Goal: Check status: Check status

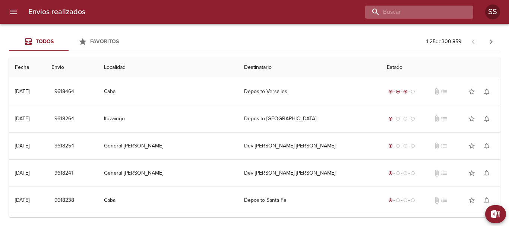
click at [424, 12] on input "buscar" at bounding box center [412, 12] width 95 height 13
paste input "[PERSON_NAME]"
click at [376, 11] on input "[PERSON_NAME]" at bounding box center [412, 12] width 95 height 13
drag, startPoint x: 455, startPoint y: 13, endPoint x: 467, endPoint y: 30, distance: 21.0
click at [456, 13] on input "[PERSON_NAME]" at bounding box center [412, 12] width 95 height 13
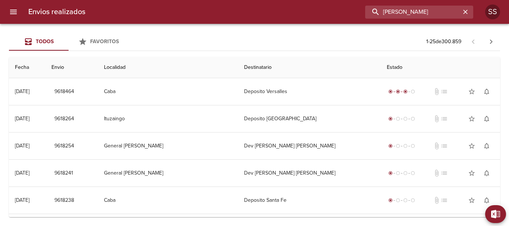
type input "[PERSON_NAME]"
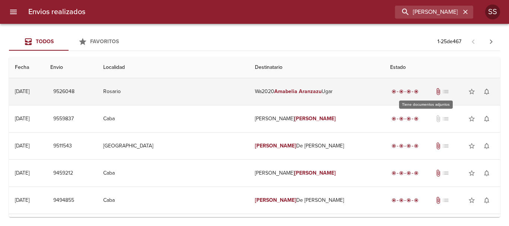
click at [435, 92] on span "attach_file" at bounding box center [438, 91] width 7 height 7
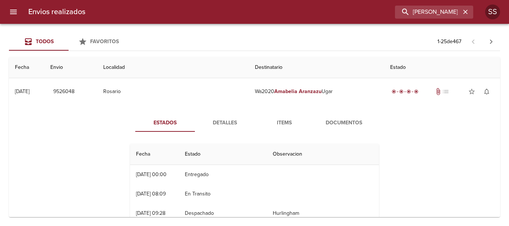
scroll to position [37, 0]
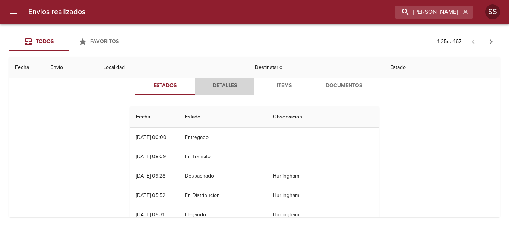
click at [217, 87] on span "Detalles" at bounding box center [225, 85] width 51 height 9
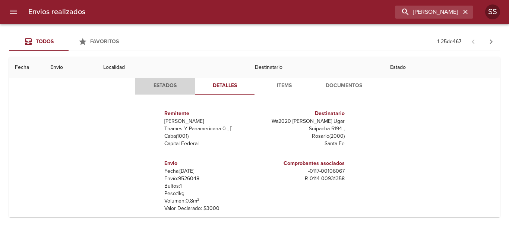
click at [157, 87] on span "Estados" at bounding box center [165, 85] width 51 height 9
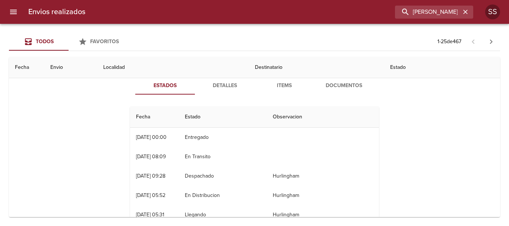
click at [223, 85] on span "Detalles" at bounding box center [225, 85] width 51 height 9
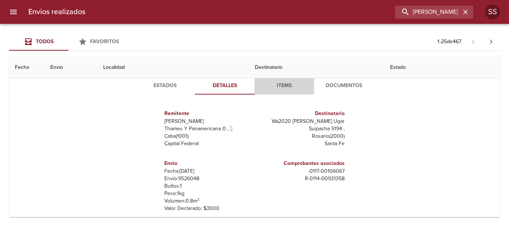
drag, startPoint x: 280, startPoint y: 85, endPoint x: 288, endPoint y: 85, distance: 7.8
click at [280, 85] on span "Items" at bounding box center [284, 85] width 51 height 9
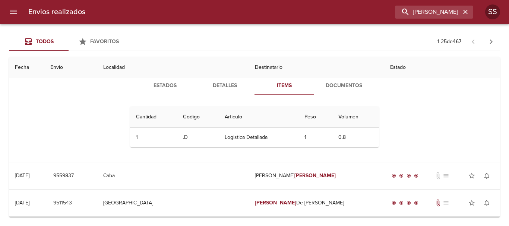
click at [337, 87] on span "Documentos" at bounding box center [344, 85] width 51 height 9
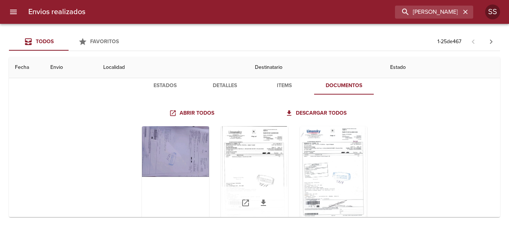
scroll to position [75, 0]
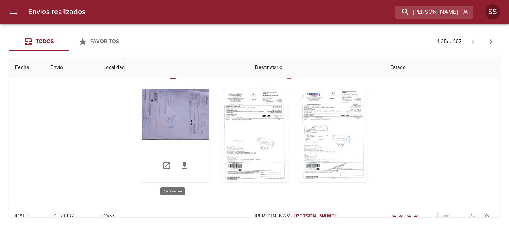
click at [180, 112] on div "Tabla de envíos del cliente" at bounding box center [175, 135] width 67 height 93
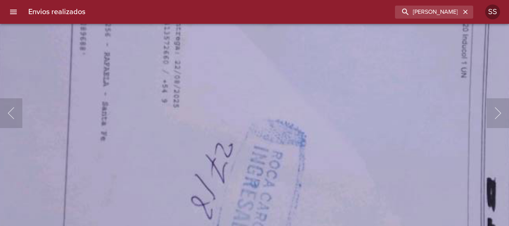
click at [313, 207] on img "Lightbox" at bounding box center [298, 112] width 816 height 612
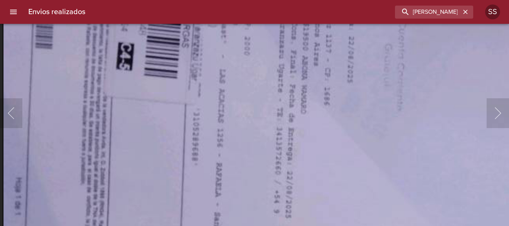
click at [276, 196] on img "Lightbox" at bounding box center [411, 222] width 816 height 612
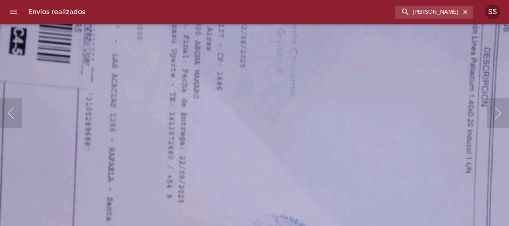
click at [205, 73] on img "Lightbox" at bounding box center [303, 207] width 816 height 612
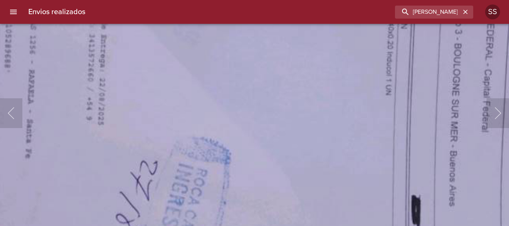
click at [262, 79] on img "Lightbox" at bounding box center [223, 129] width 816 height 612
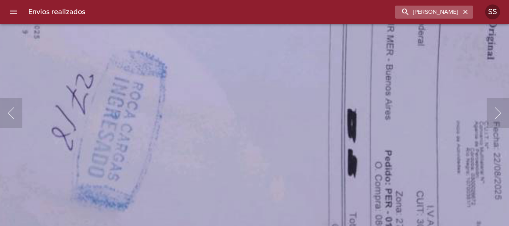
click at [467, 12] on icon "button" at bounding box center [465, 11] width 7 height 7
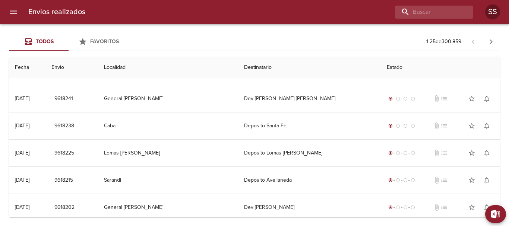
scroll to position [0, 0]
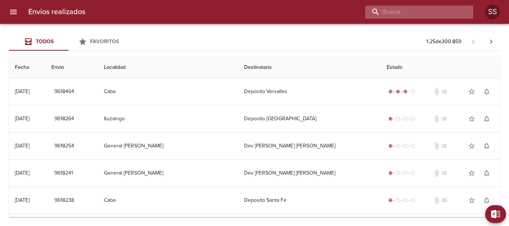
click at [429, 11] on input "buscar" at bounding box center [412, 12] width 95 height 13
paste input "[PERSON_NAME]"
type input "[PERSON_NAME]"
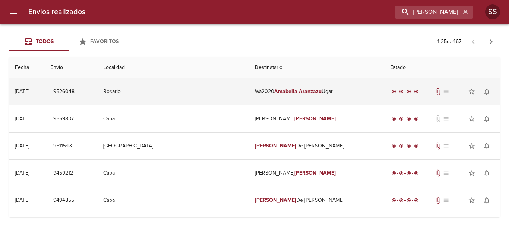
click at [435, 93] on span "attach_file" at bounding box center [438, 91] width 7 height 7
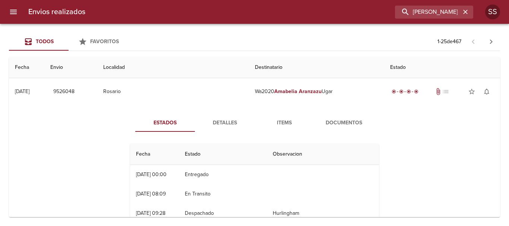
click at [338, 124] on span "Documentos" at bounding box center [344, 123] width 51 height 9
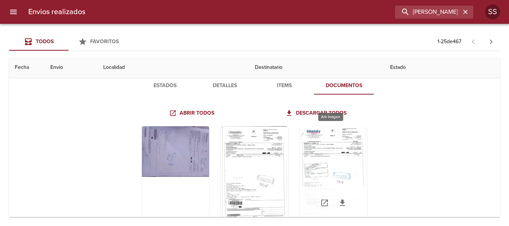
scroll to position [75, 0]
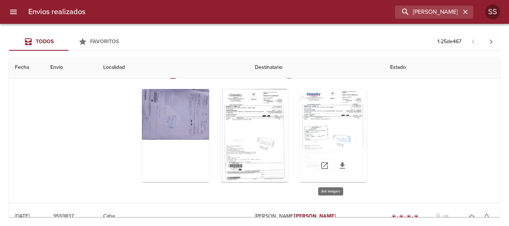
click at [323, 128] on div "Tabla de envíos del cliente" at bounding box center [333, 135] width 67 height 93
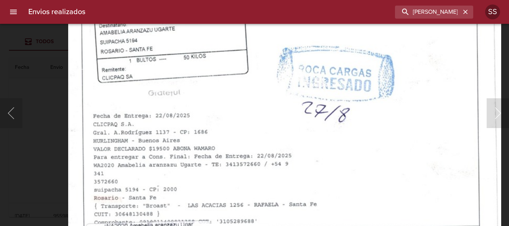
click at [266, 184] on img "Lightbox" at bounding box center [284, 50] width 433 height 612
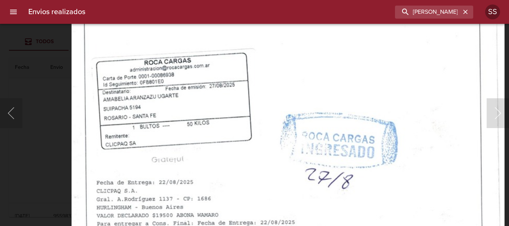
click at [248, 161] on img "Lightbox" at bounding box center [288, 117] width 433 height 612
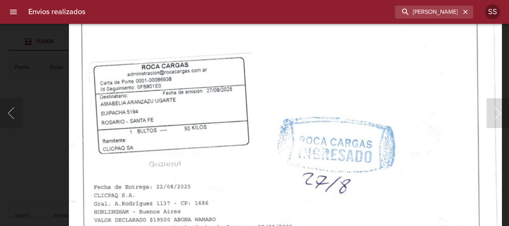
click at [285, 73] on img "Lightbox" at bounding box center [285, 121] width 433 height 612
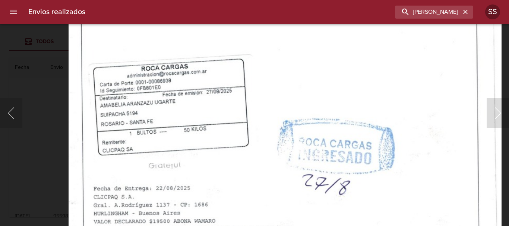
click at [277, 216] on img "Lightbox" at bounding box center [285, 123] width 433 height 612
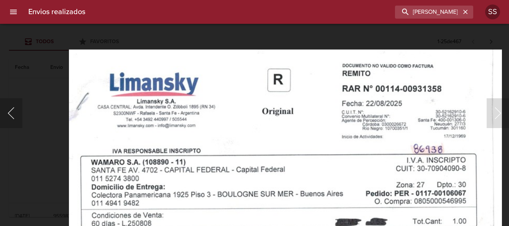
click at [11, 111] on button "Anterior" at bounding box center [11, 113] width 22 height 30
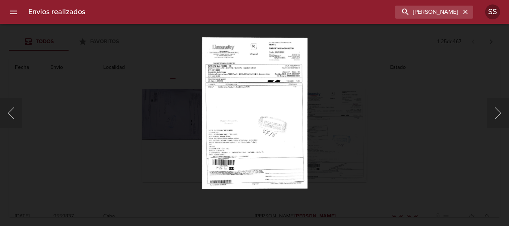
click at [271, 87] on img "Lightbox" at bounding box center [255, 113] width 106 height 152
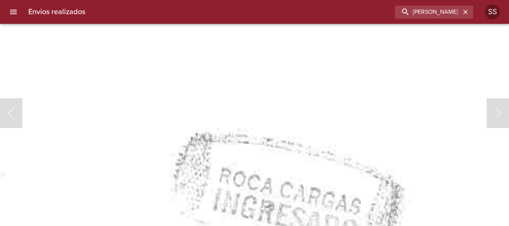
click at [253, 40] on img "Lightbox" at bounding box center [142, 105] width 857 height 1230
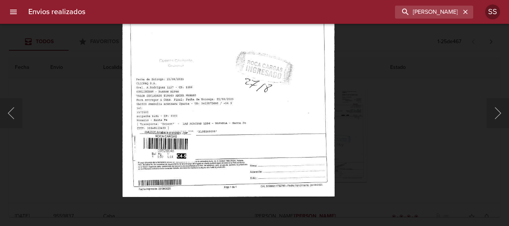
click at [269, 87] on img "Lightbox" at bounding box center [228, 44] width 213 height 305
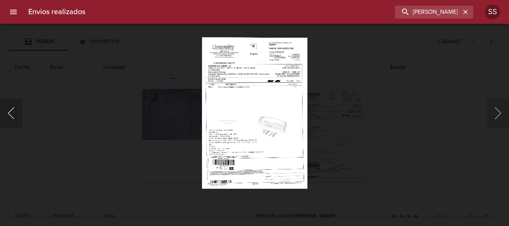
click at [9, 115] on button "Anterior" at bounding box center [11, 113] width 22 height 30
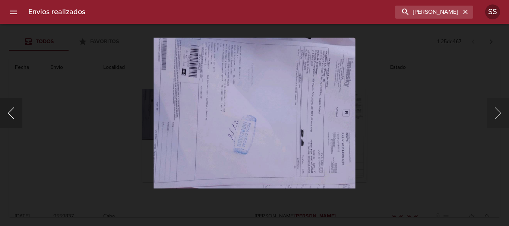
click at [9, 115] on button "Anterior" at bounding box center [11, 113] width 22 height 30
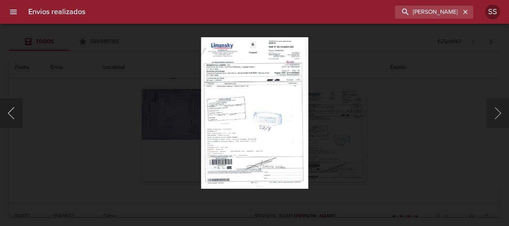
click at [9, 116] on button "Anterior" at bounding box center [11, 113] width 22 height 30
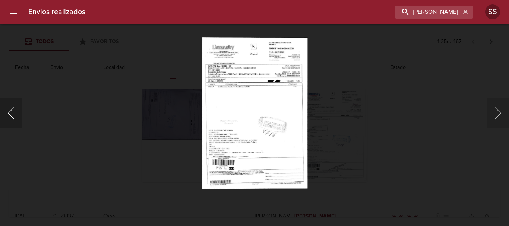
click at [9, 116] on button "Anterior" at bounding box center [11, 113] width 22 height 30
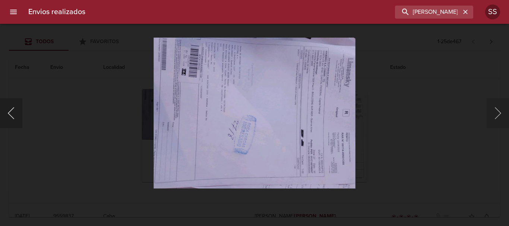
click at [9, 116] on button "Anterior" at bounding box center [11, 113] width 22 height 30
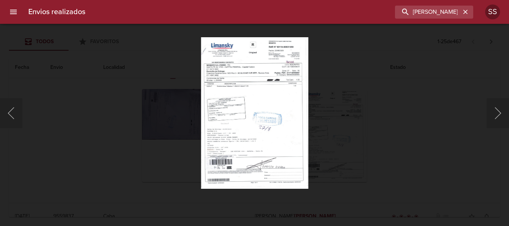
click at [248, 89] on img "Lightbox" at bounding box center [254, 113] width 107 height 152
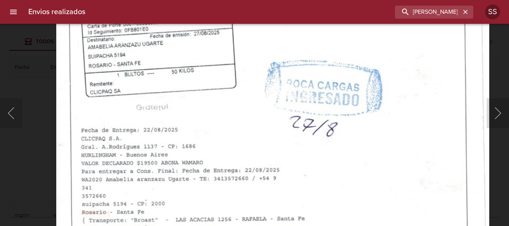
click at [276, 171] on img "Lightbox" at bounding box center [272, 65] width 433 height 612
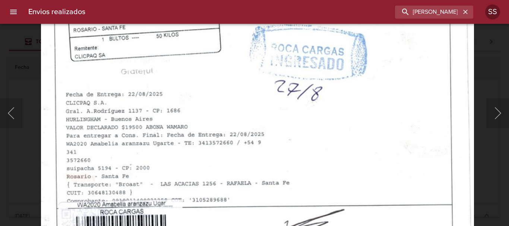
click at [249, 98] on img "Lightbox" at bounding box center [257, 29] width 433 height 612
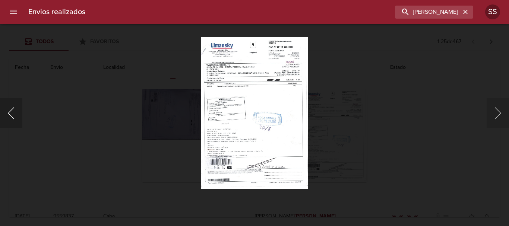
click at [11, 110] on button "Anterior" at bounding box center [11, 113] width 22 height 30
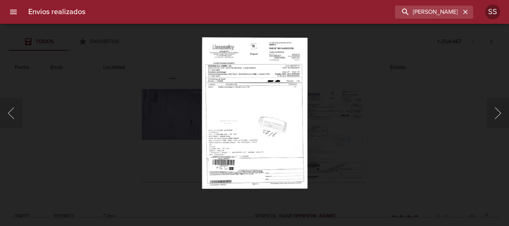
click at [84, 80] on div "Lightbox" at bounding box center [254, 113] width 509 height 226
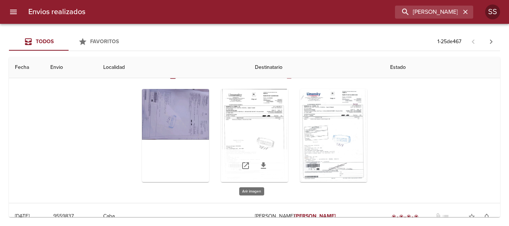
scroll to position [37, 0]
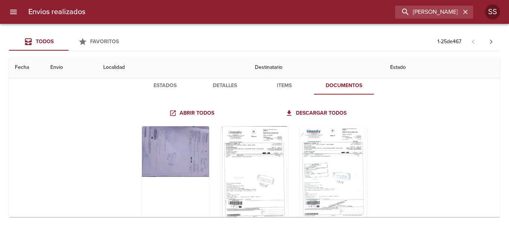
click at [280, 82] on span "Items" at bounding box center [284, 85] width 51 height 9
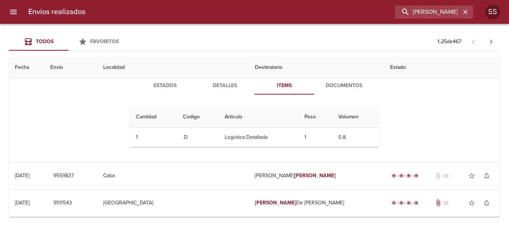
click at [222, 84] on span "Detalles" at bounding box center [225, 85] width 51 height 9
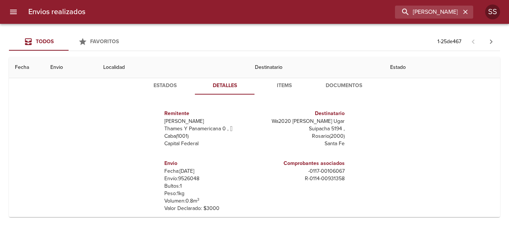
click at [156, 86] on span "Estados" at bounding box center [165, 85] width 51 height 9
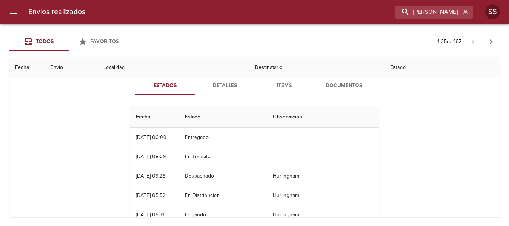
scroll to position [0, 0]
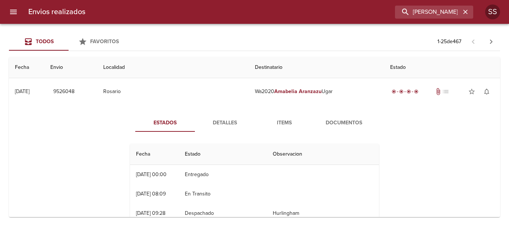
click at [338, 125] on span "Documentos" at bounding box center [344, 123] width 51 height 9
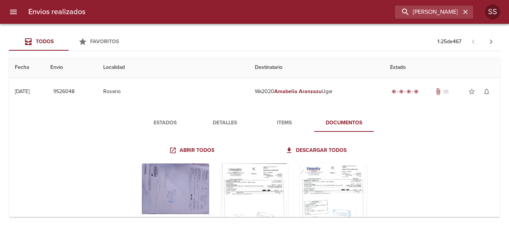
scroll to position [37, 0]
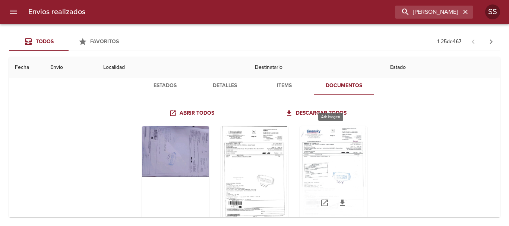
click at [317, 147] on div "Tabla de envíos del cliente" at bounding box center [333, 172] width 67 height 93
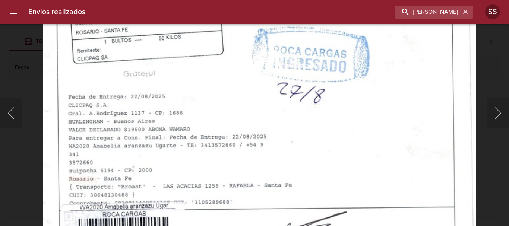
click at [233, 144] on img "Lightbox" at bounding box center [259, 31] width 433 height 612
